Goal: Task Accomplishment & Management: Manage account settings

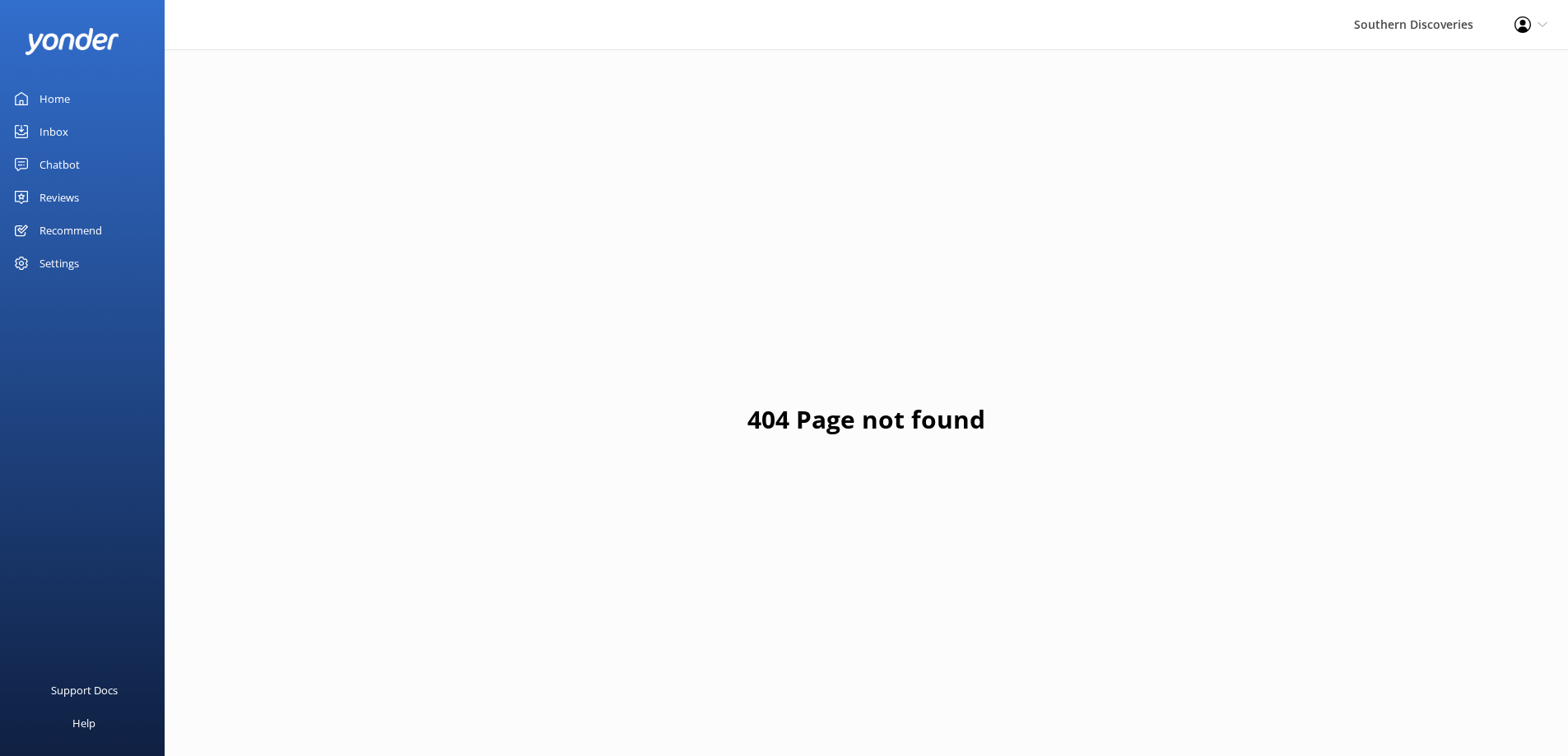
click at [58, 97] on div "Home" at bounding box center [54, 98] width 31 height 32
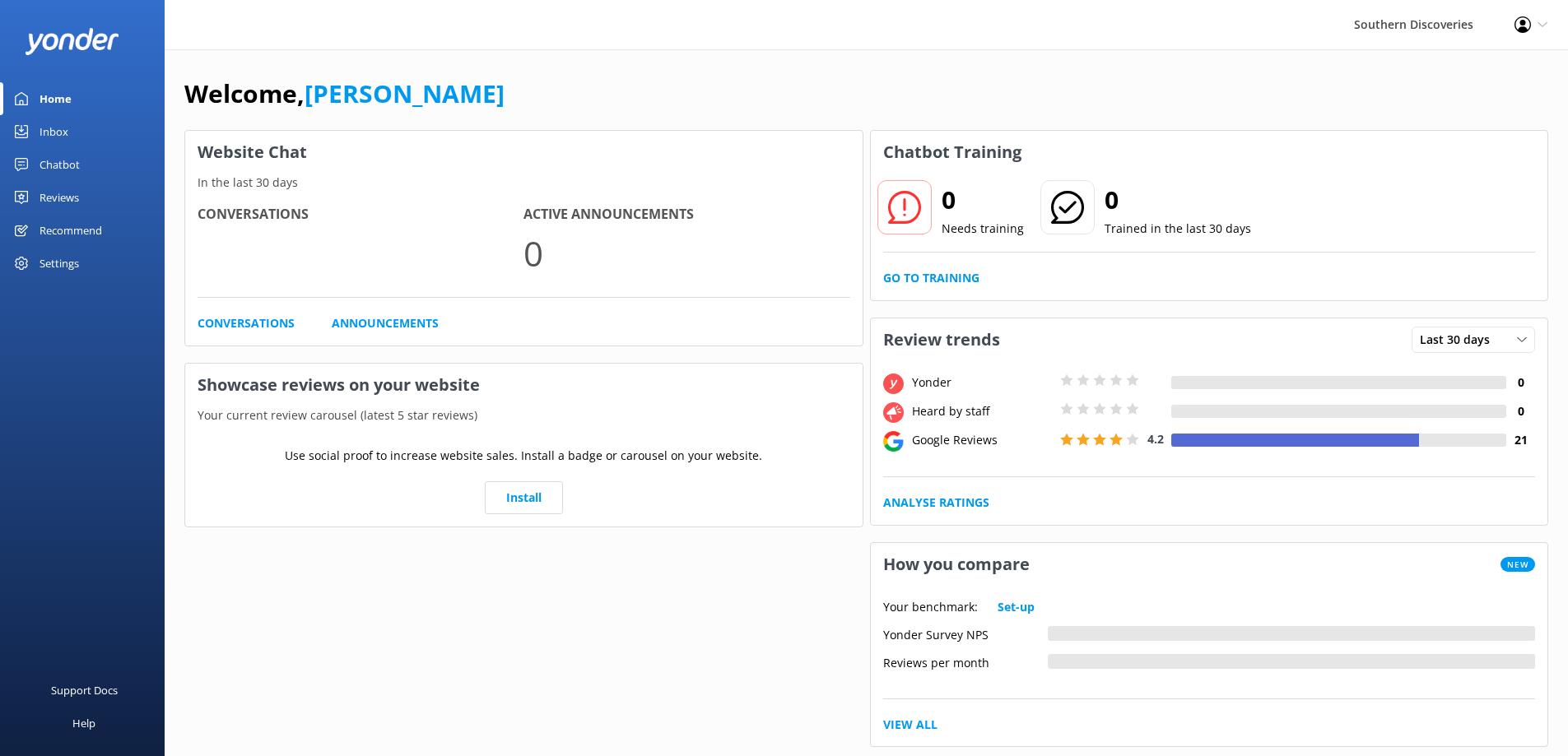
click at [44, 133] on div "Inbox" at bounding box center [54, 132] width 29 height 32
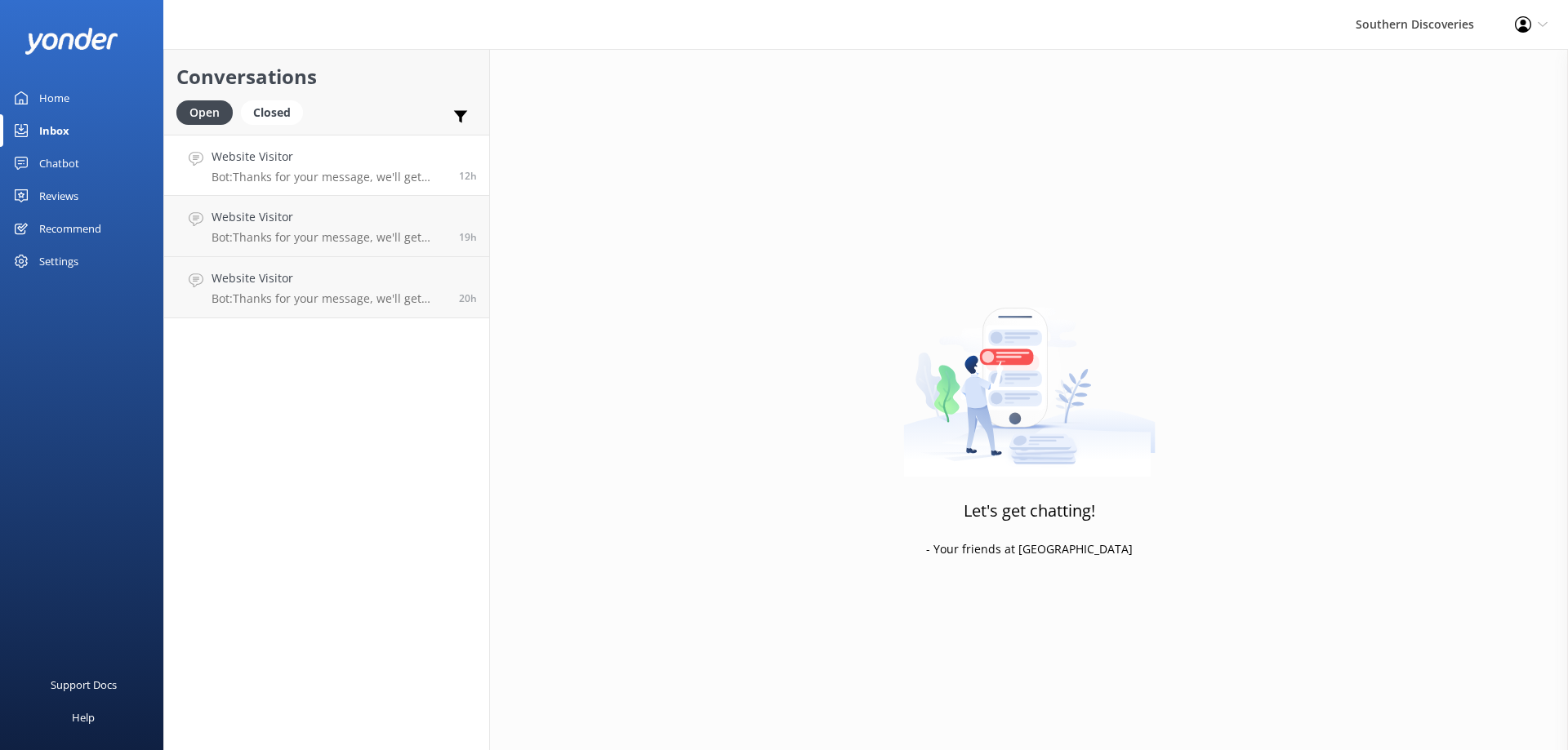
click at [356, 176] on p "Bot: Thanks for your message, we'll get back to you as soon as we can. You're a…" at bounding box center [329, 176] width 235 height 14
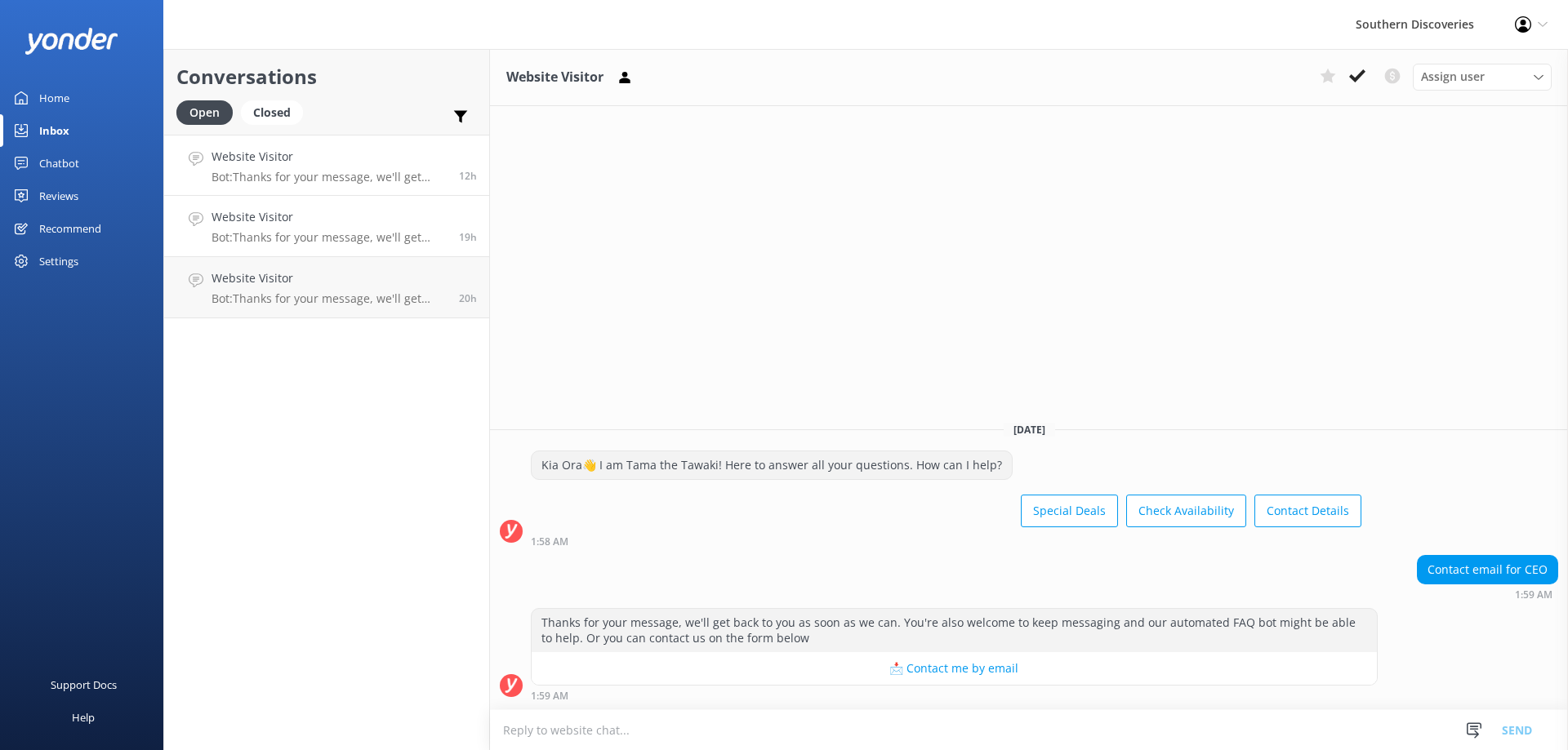
click at [320, 232] on p "Bot: Thanks for your message, we'll get back to you as soon as we can. You're a…" at bounding box center [329, 237] width 235 height 14
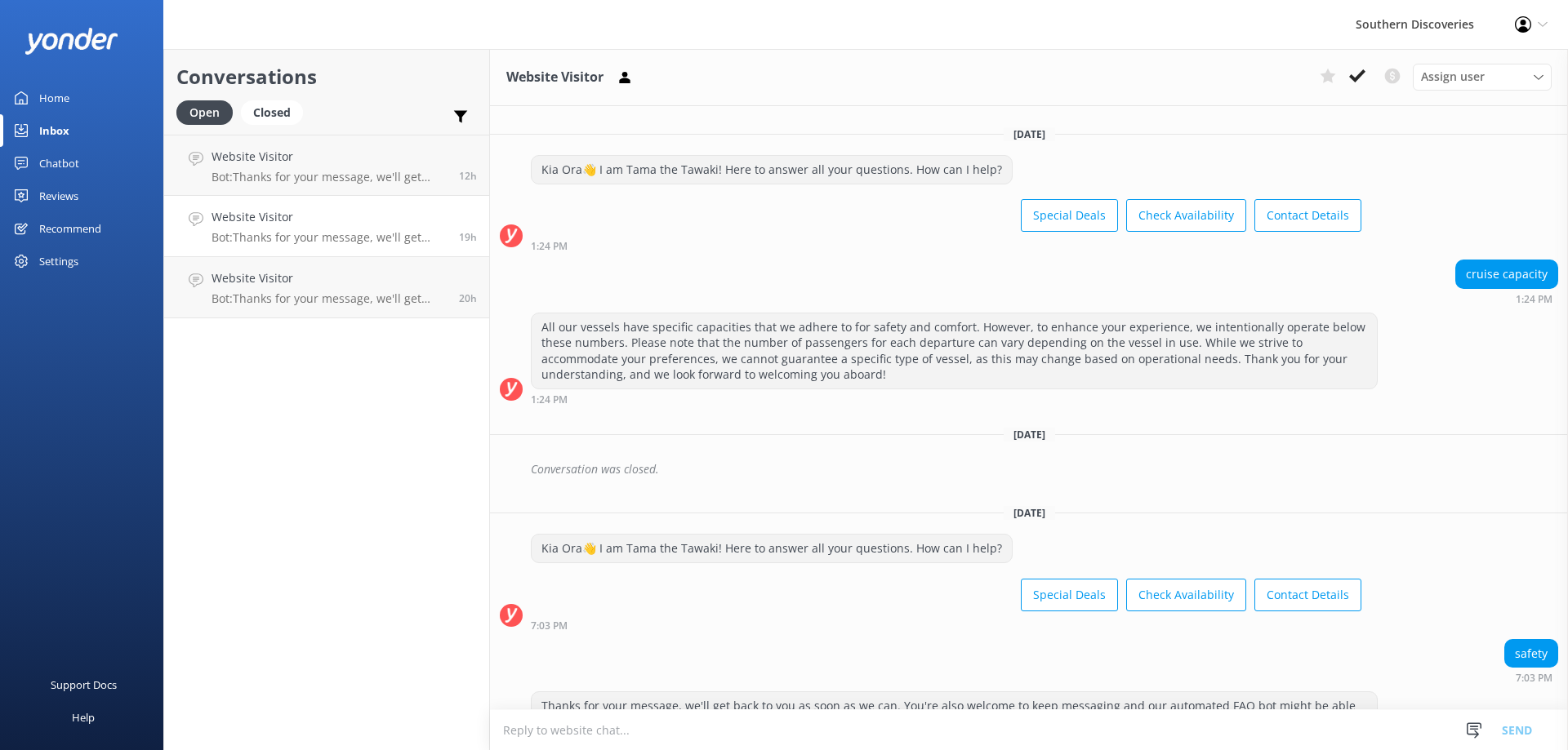
scroll to position [1793, 0]
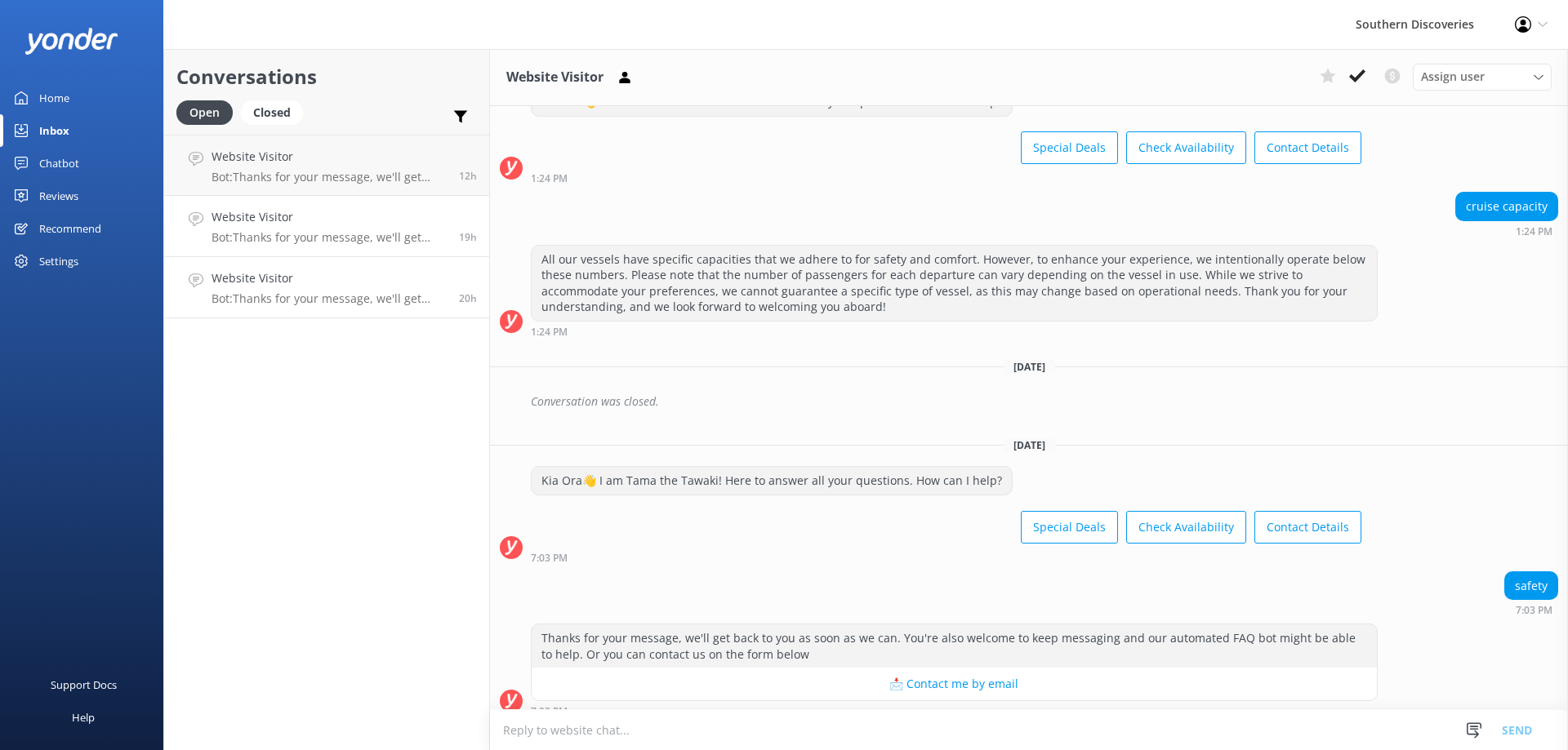
click at [321, 289] on div "Website Visitor Bot: Thanks for your message, we'll get back to you as soon as …" at bounding box center [329, 287] width 235 height 36
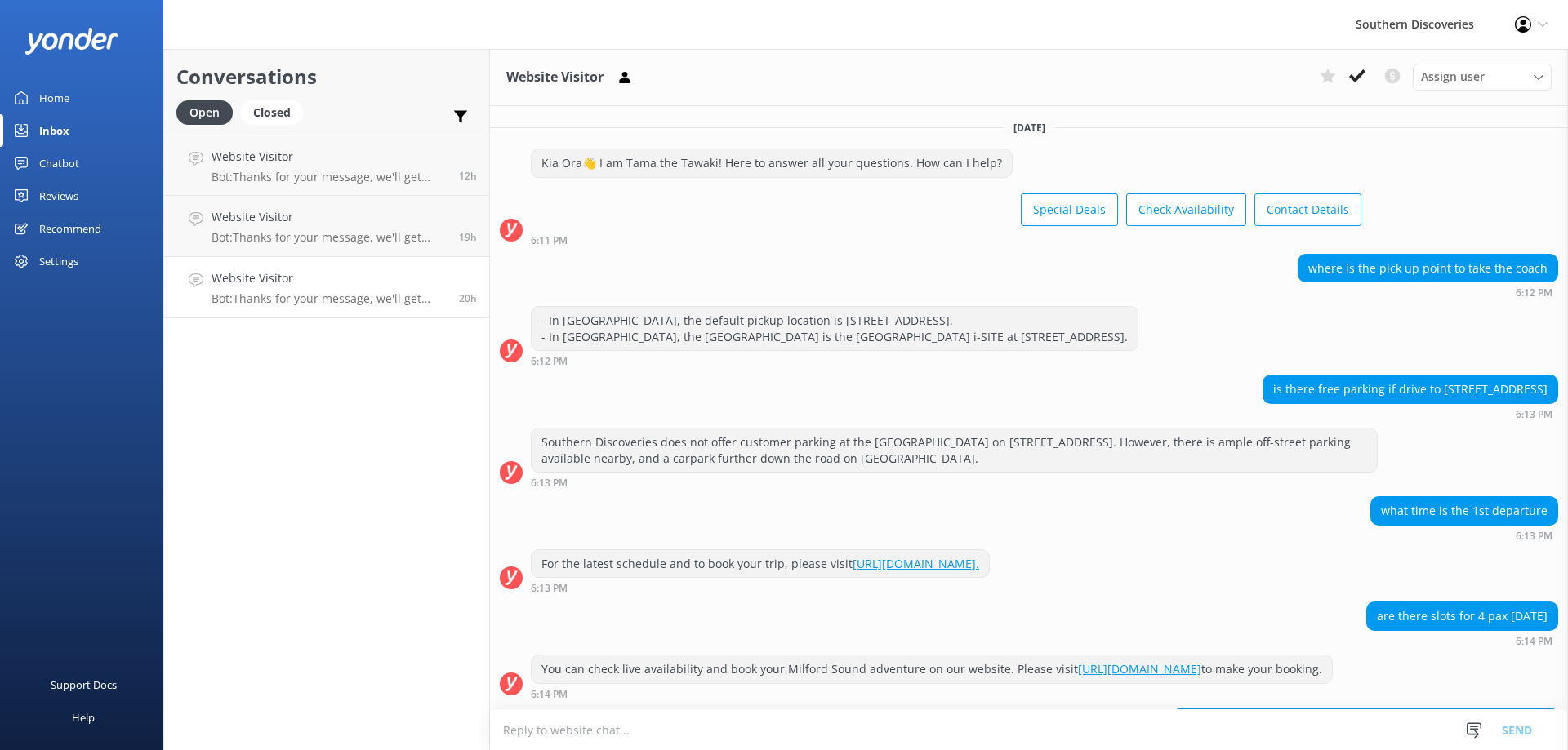
scroll to position [168, 0]
